Goal: Transaction & Acquisition: Register for event/course

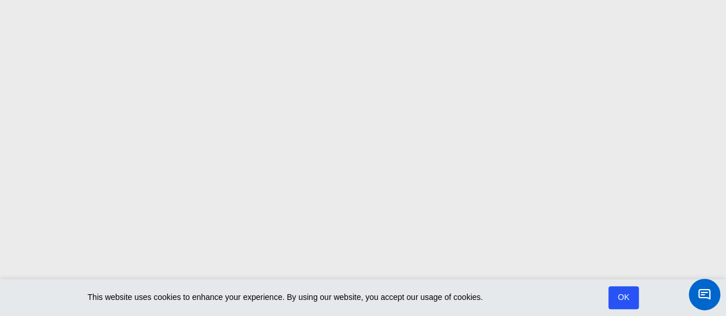
scroll to position [55, 0]
click at [620, 305] on link "OK" at bounding box center [624, 298] width 32 height 24
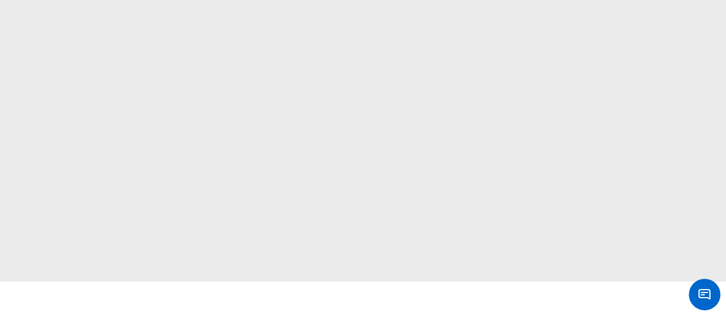
scroll to position [239, 0]
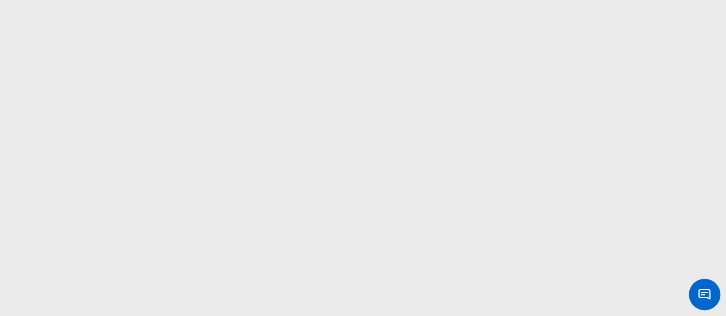
scroll to position [287, 0]
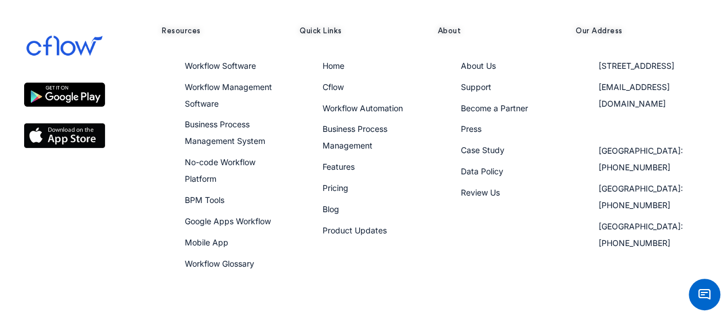
scroll to position [1378, 0]
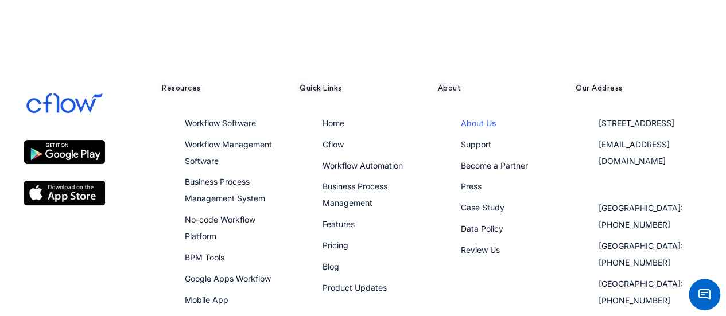
click at [472, 118] on span "About Us" at bounding box center [478, 123] width 35 height 10
